Goal: Find specific page/section: Find specific page/section

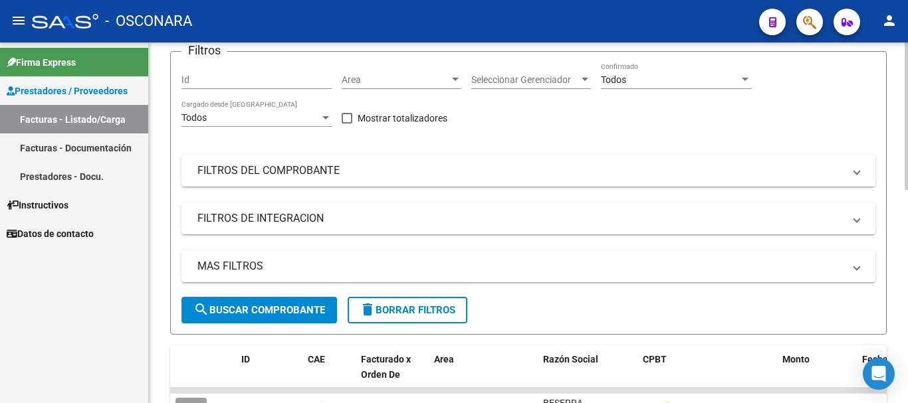
scroll to position [133, 0]
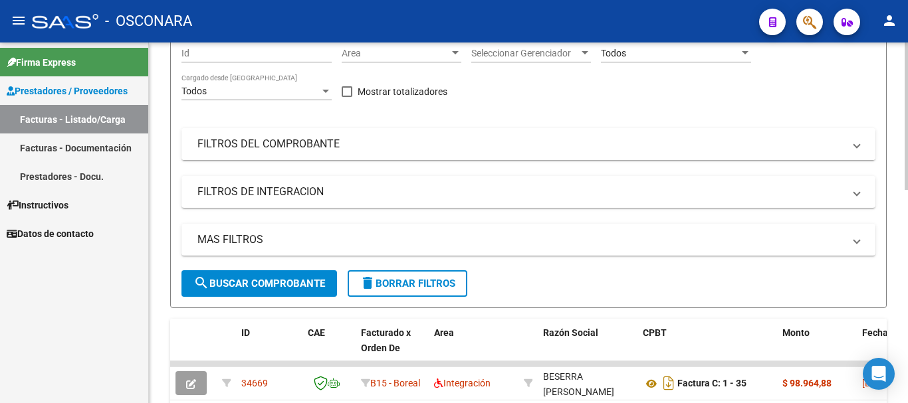
click at [630, 152] on mat-expansion-panel-header "FILTROS DEL COMPROBANTE" at bounding box center [528, 144] width 694 height 32
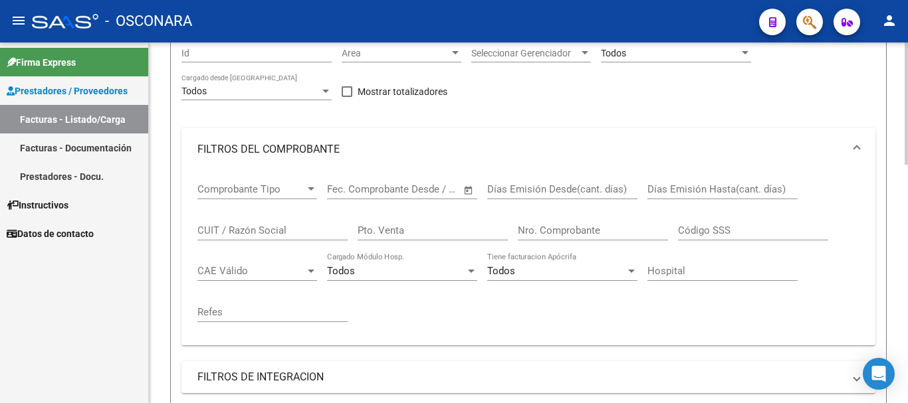
click at [560, 230] on input "Nro. Comprobante" at bounding box center [593, 231] width 150 height 12
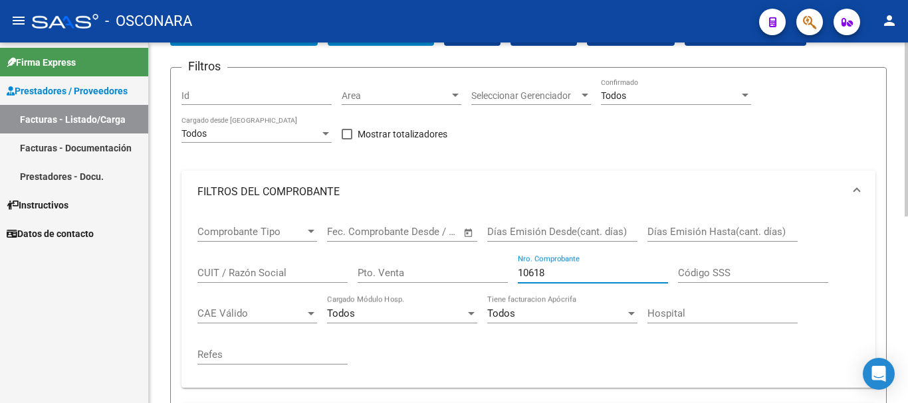
scroll to position [120, 0]
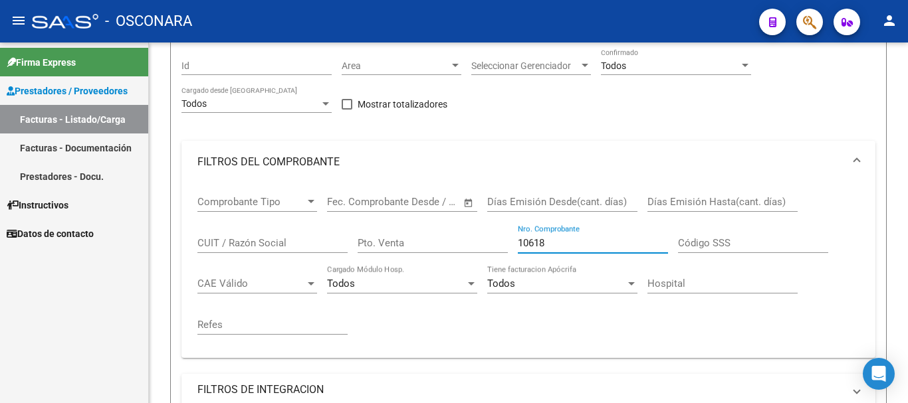
type input "10618"
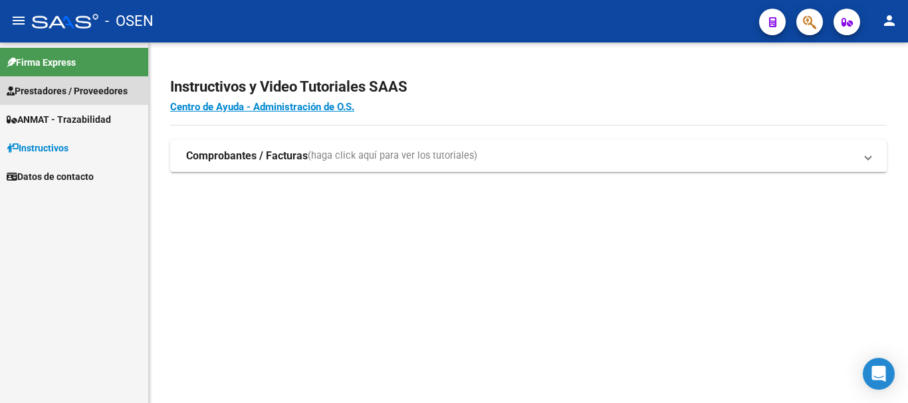
click at [108, 87] on span "Prestadores / Proveedores" at bounding box center [67, 91] width 121 height 15
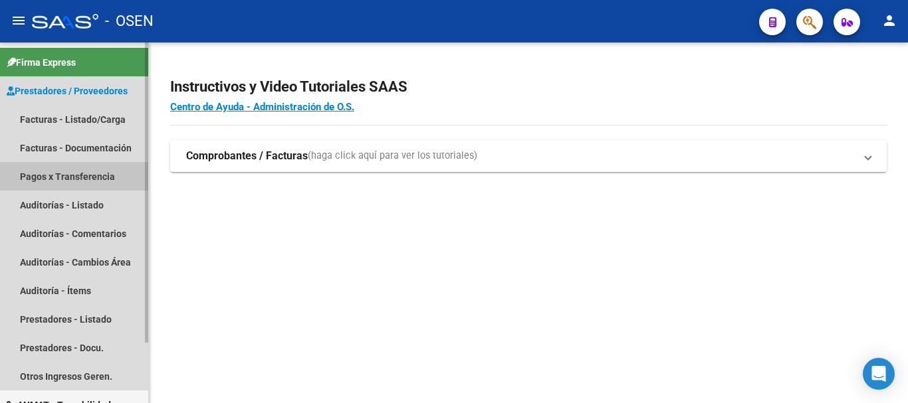
click at [85, 177] on link "Pagos x Transferencia" at bounding box center [74, 176] width 148 height 29
